Goal: Information Seeking & Learning: Understand process/instructions

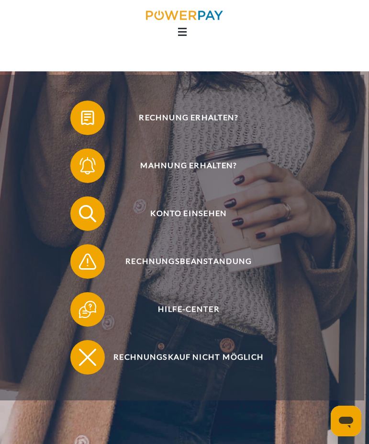
scroll to position [76, 0]
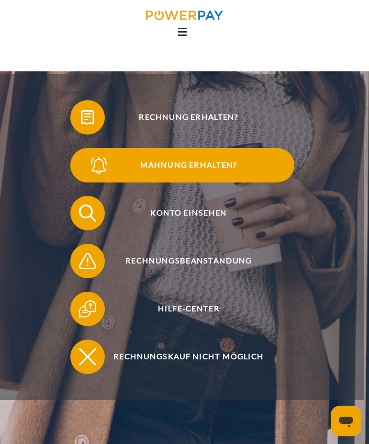
click at [221, 166] on span "Mahnung erhalten?" at bounding box center [188, 165] width 211 height 34
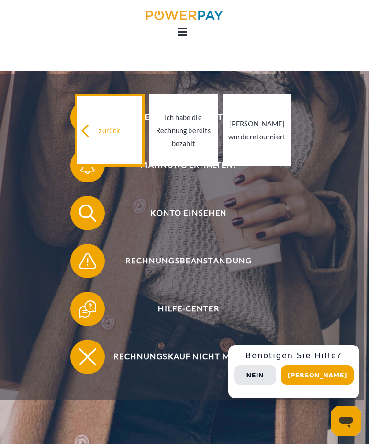
click at [117, 132] on div "zurück" at bounding box center [109, 130] width 57 height 13
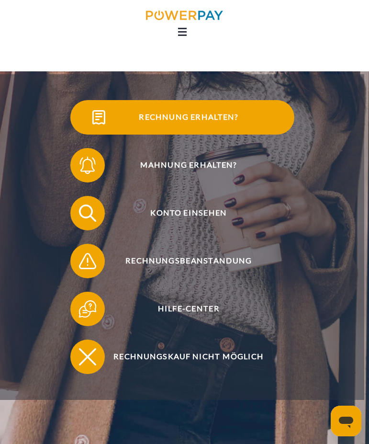
click at [191, 111] on span "Rechnung erhalten?" at bounding box center [188, 117] width 211 height 34
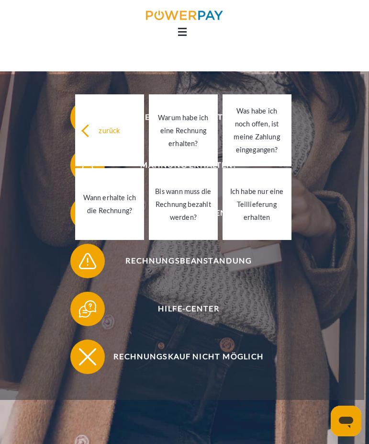
click at [232, 430] on header "Home DIE RECHNUNG SUPPORT" at bounding box center [184, 196] width 369 height 545
click at [100, 120] on link "zurück" at bounding box center [109, 130] width 69 height 72
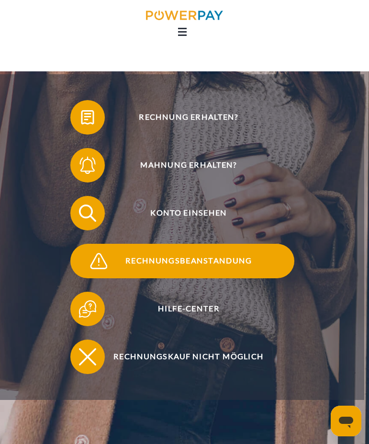
click at [193, 262] on span "Rechnungsbeanstandung" at bounding box center [188, 261] width 211 height 34
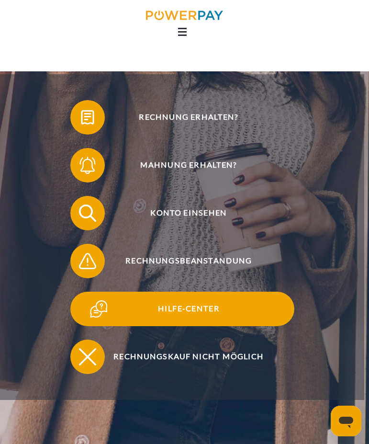
click at [184, 312] on span "Hilfe-Center" at bounding box center [188, 309] width 211 height 34
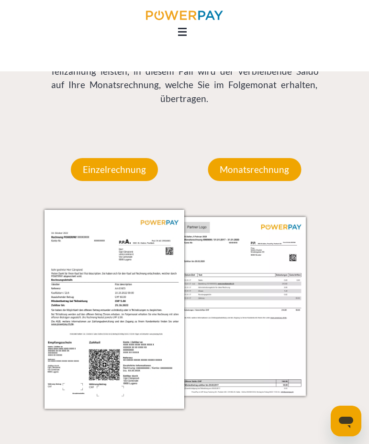
scroll to position [722, 0]
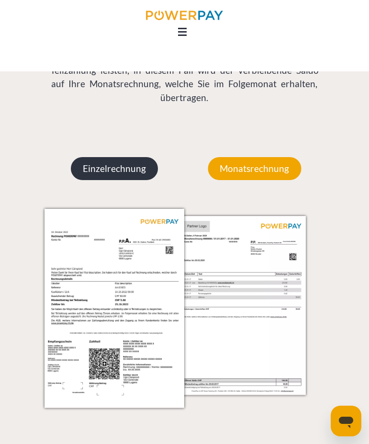
click at [124, 174] on p "Einzelrechnung" at bounding box center [114, 168] width 87 height 23
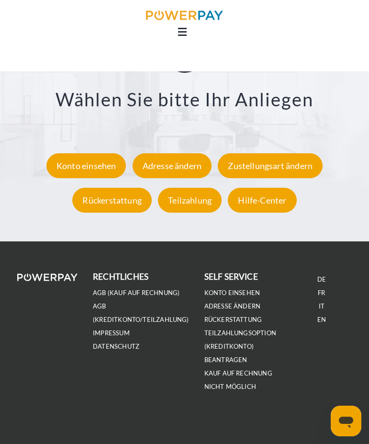
scroll to position [1405, 0]
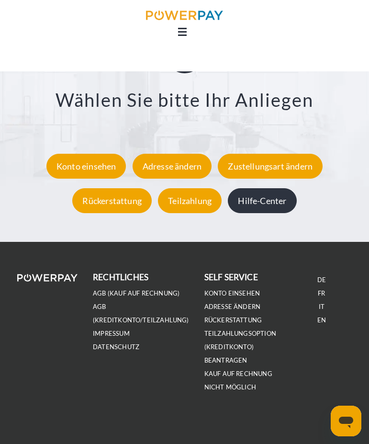
click at [251, 198] on div "Hilfe-Center" at bounding box center [262, 200] width 68 height 25
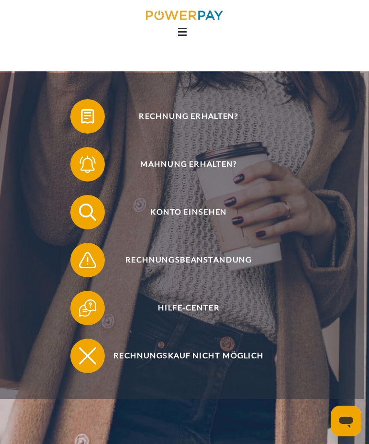
scroll to position [87, 0]
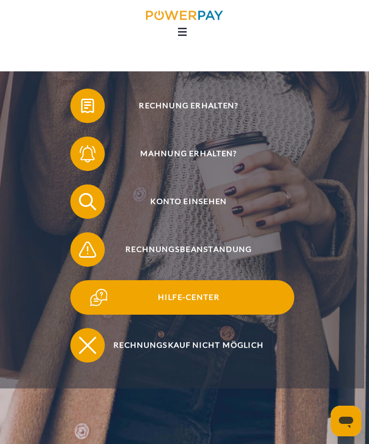
click at [170, 301] on span "Hilfe-Center" at bounding box center [188, 297] width 211 height 34
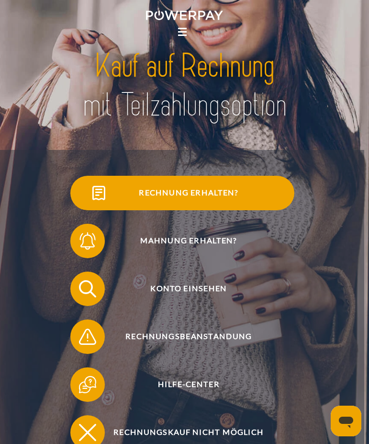
click at [174, 186] on span "Rechnung erhalten?" at bounding box center [188, 193] width 211 height 34
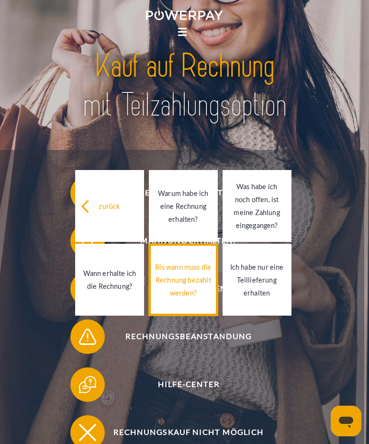
click at [192, 261] on div "Bis wann muss die Rechnung bezahlt werden?" at bounding box center [183, 279] width 57 height 39
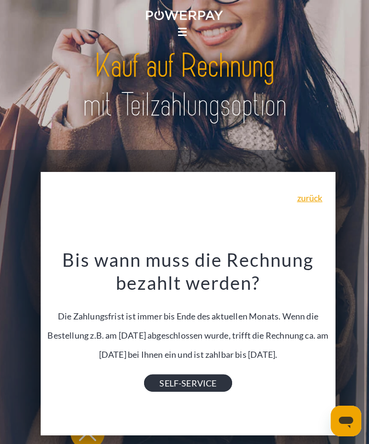
click at [181, 389] on link "SELF-SERVICE" at bounding box center [188, 382] width 88 height 17
